Goal: Information Seeking & Learning: Check status

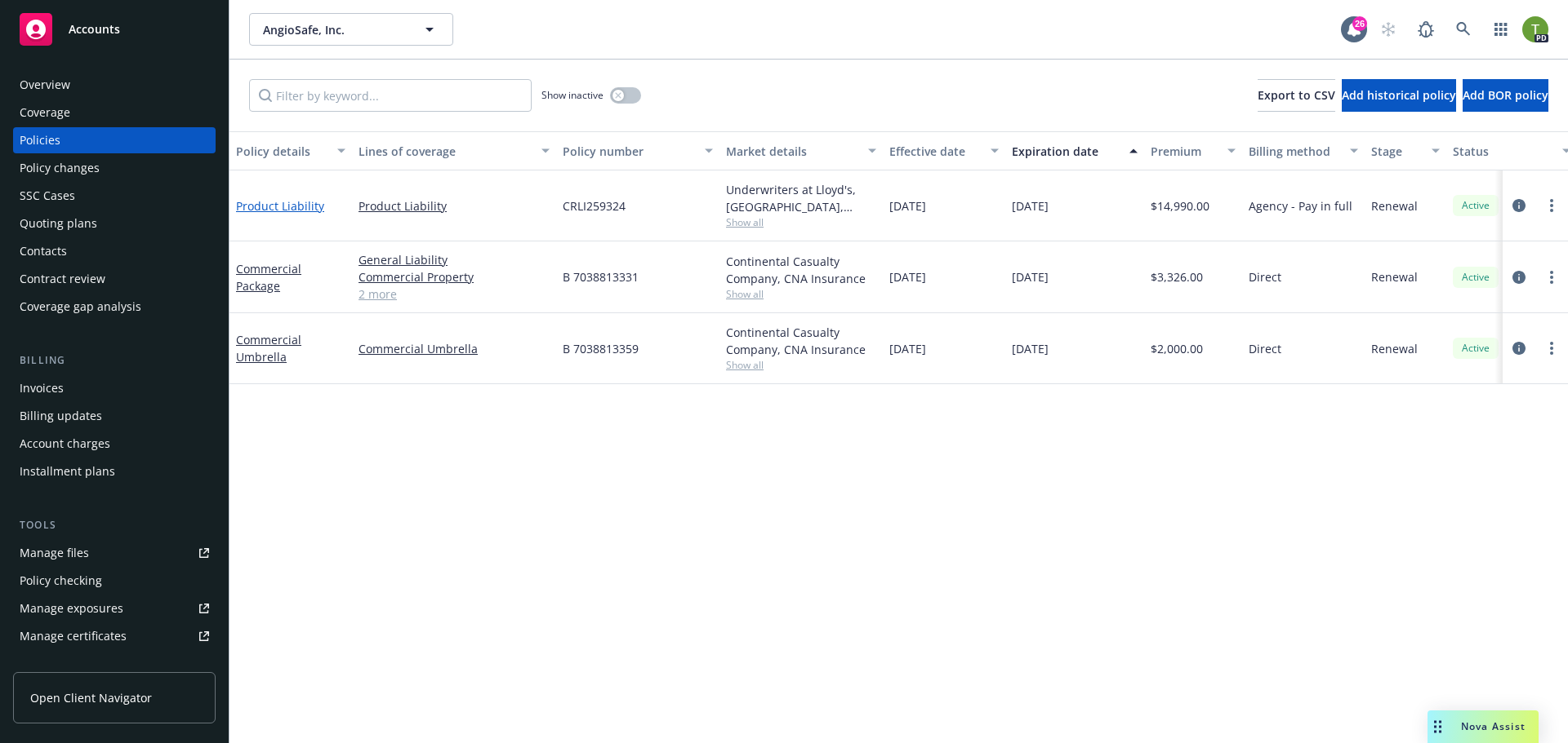
click at [311, 201] on link "Product Liability" at bounding box center [279, 206] width 88 height 16
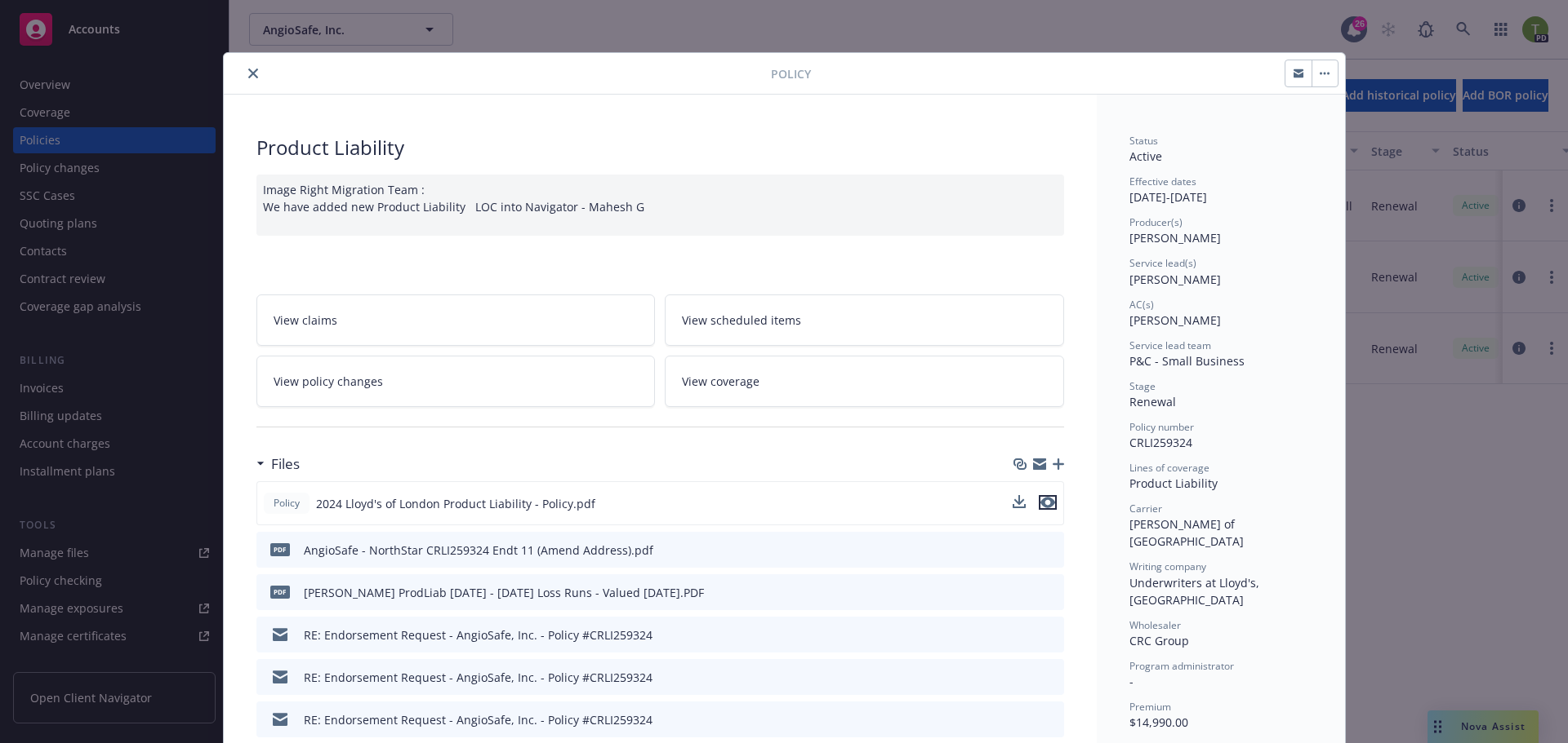
click at [1040, 502] on icon "preview file" at bounding box center [1048, 503] width 15 height 12
